Goal: Find specific page/section: Find specific page/section

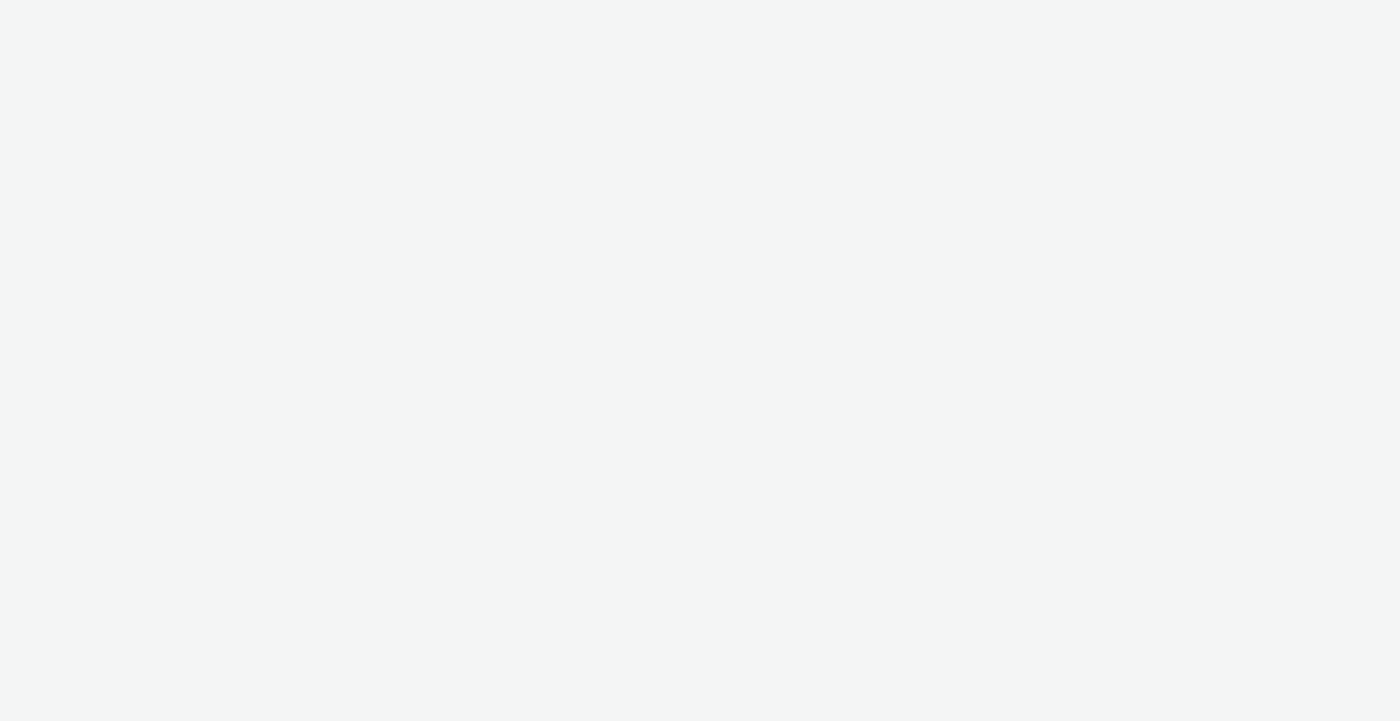
select select "56d0a833-3276-4dfd-90a4-247512fb7059"
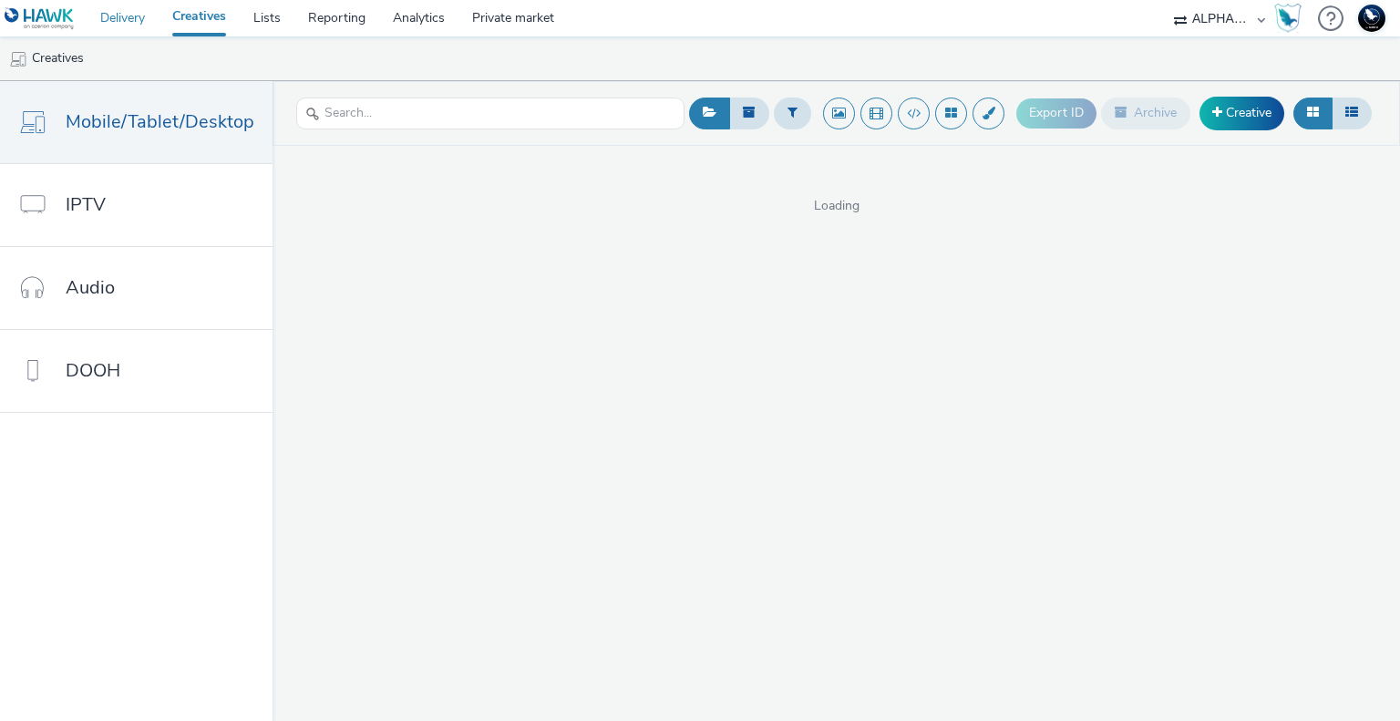
click at [142, 17] on link "Delivery" at bounding box center [123, 18] width 72 height 36
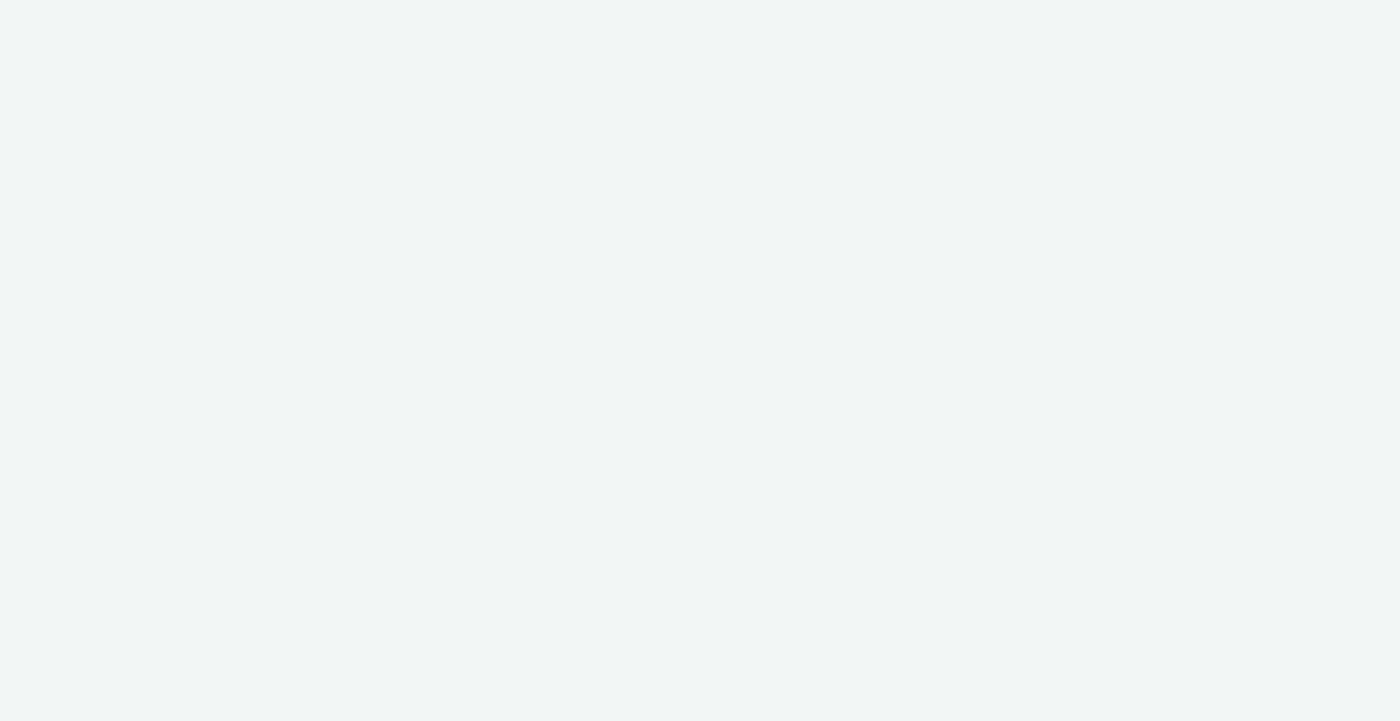
select select "2fc77e36-bb93-4aa3-9dff-dcb08e02eac6"
select select "2405a9d4-3350-4458-8d06-44f78962fa76"
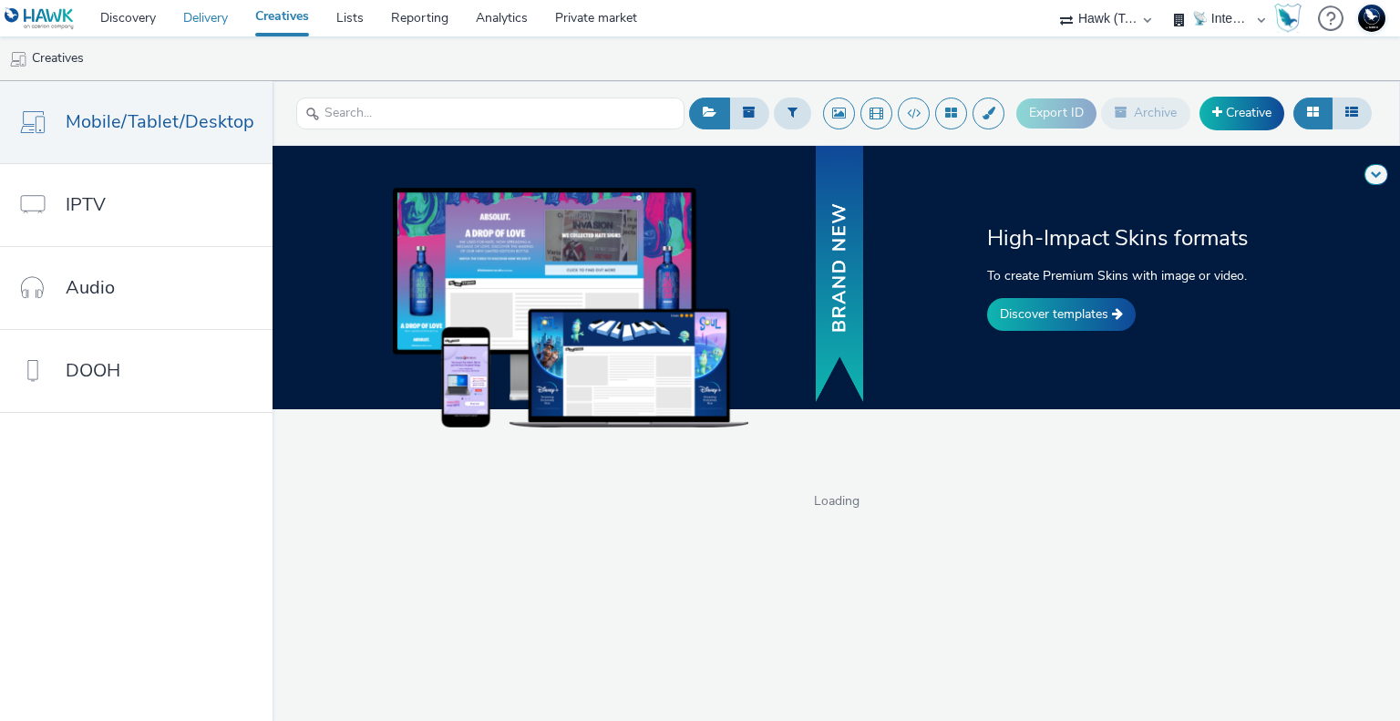
click at [215, 19] on link "Delivery" at bounding box center [205, 18] width 72 height 36
